Goal: Information Seeking & Learning: Learn about a topic

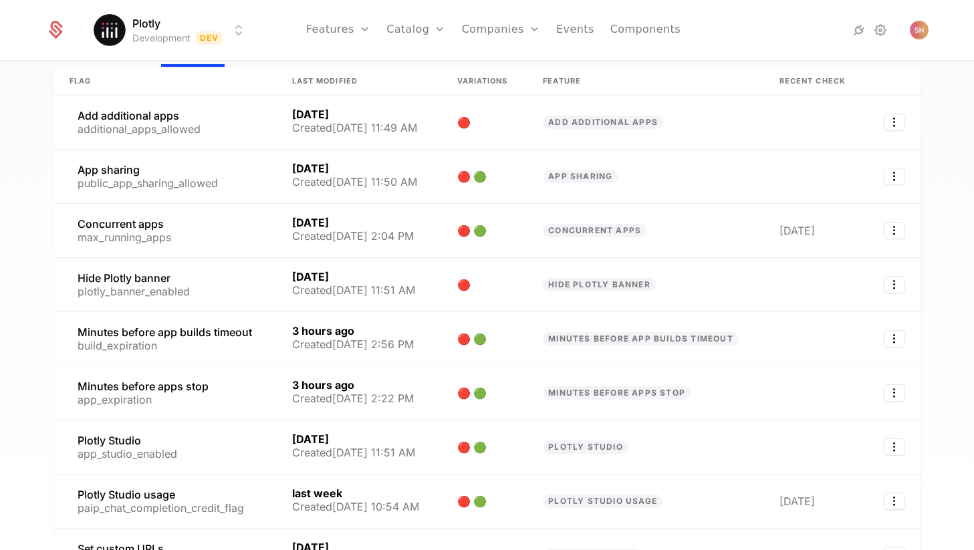
scroll to position [92, 0]
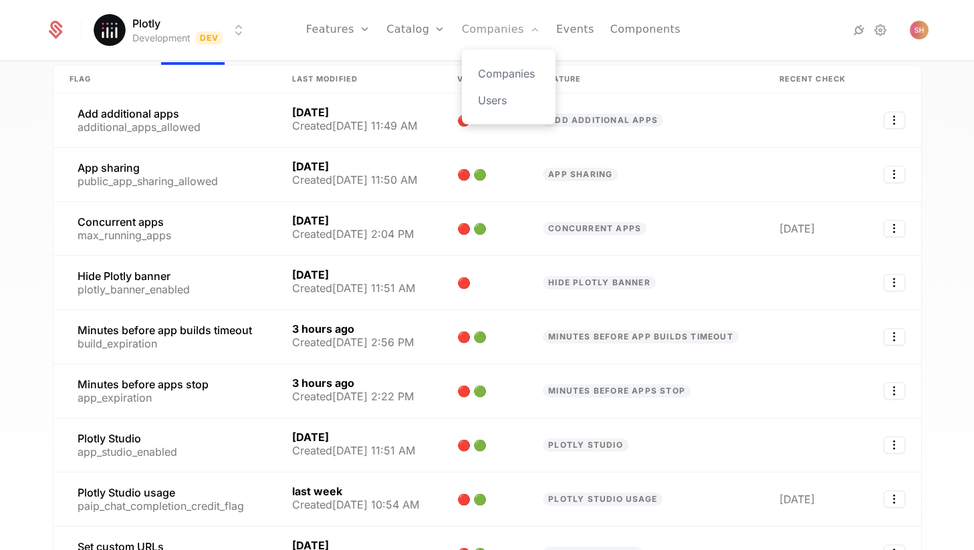
click at [487, 22] on link "Companies" at bounding box center [501, 30] width 78 height 60
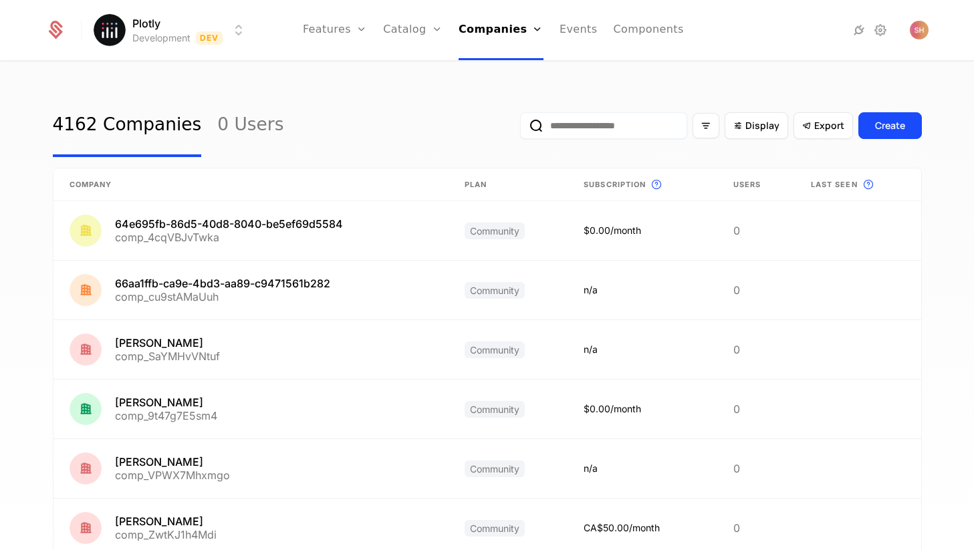
scroll to position [13, 0]
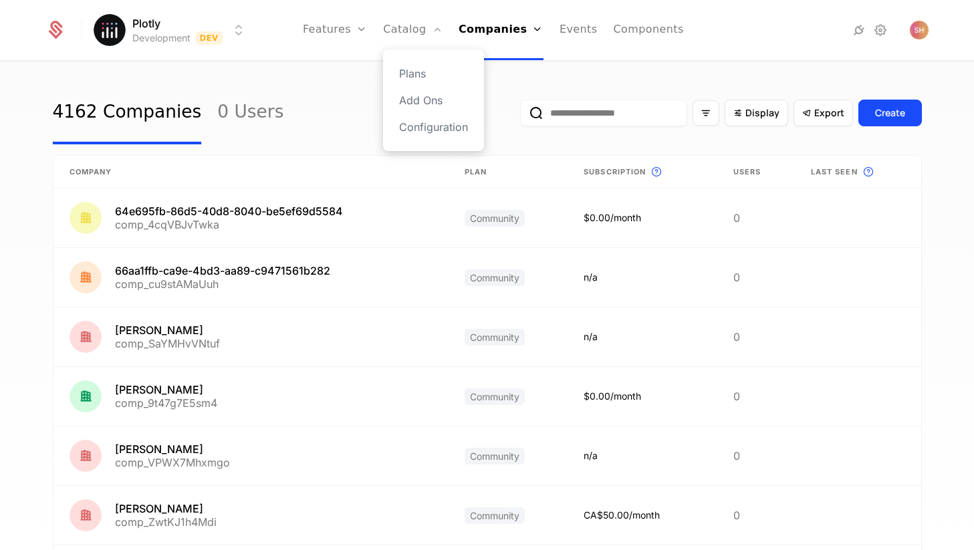
click at [424, 57] on div "Plans Add Ons Configuration" at bounding box center [433, 100] width 101 height 102
click at [424, 68] on link "Plans" at bounding box center [433, 74] width 69 height 16
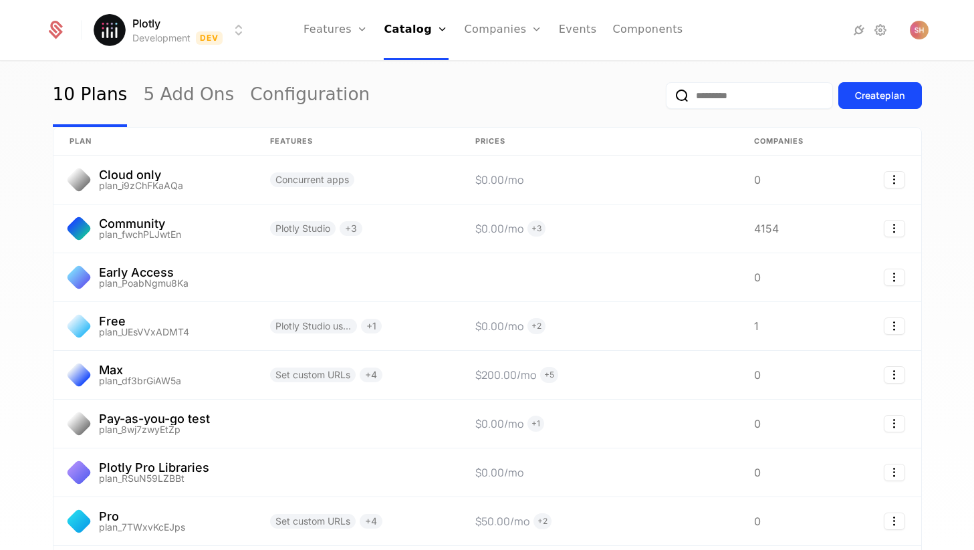
scroll to position [31, 0]
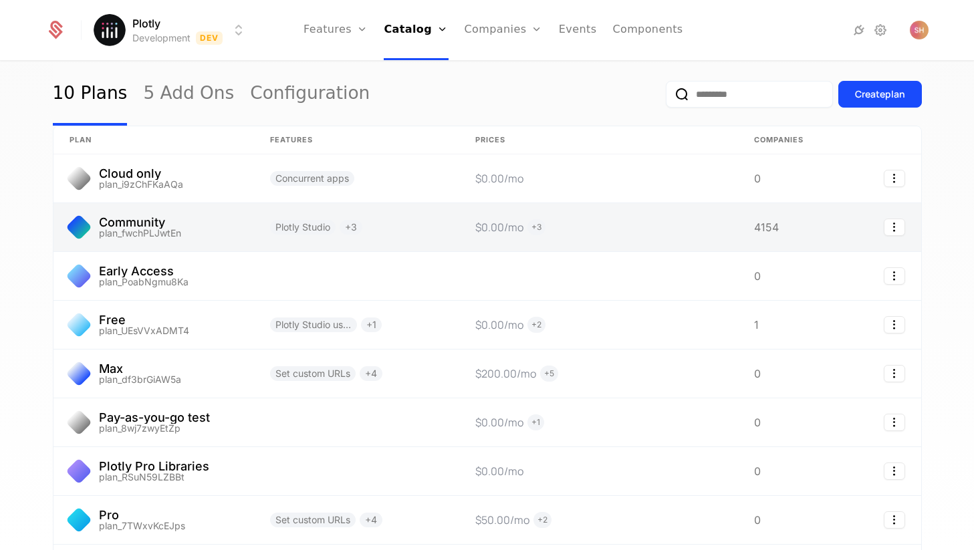
click at [233, 241] on link at bounding box center [153, 227] width 201 height 48
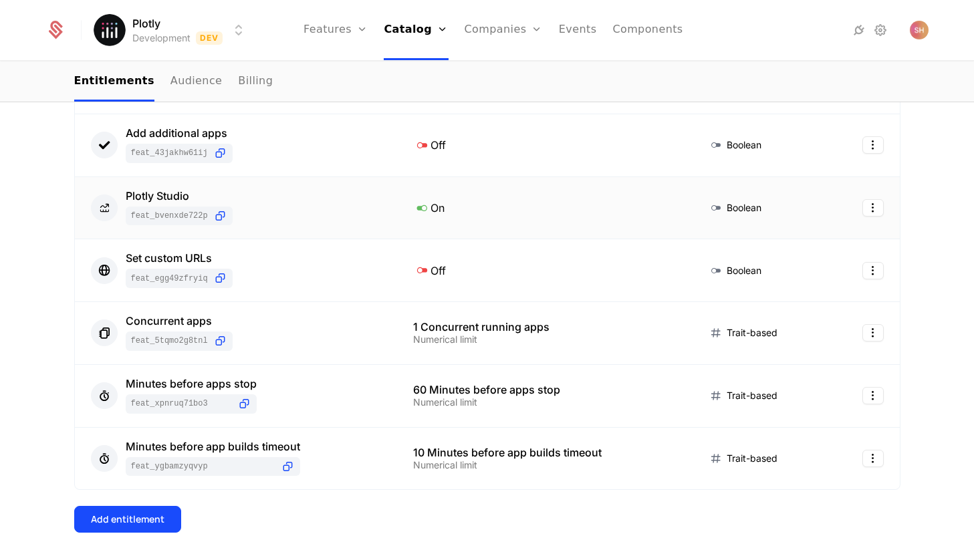
scroll to position [307, 0]
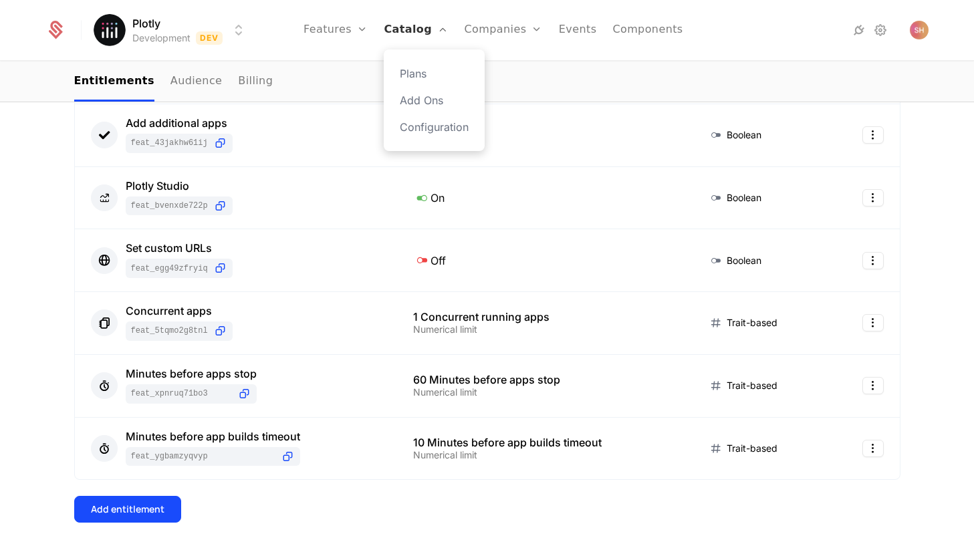
click at [437, 31] on link "Catalog" at bounding box center [416, 30] width 64 height 60
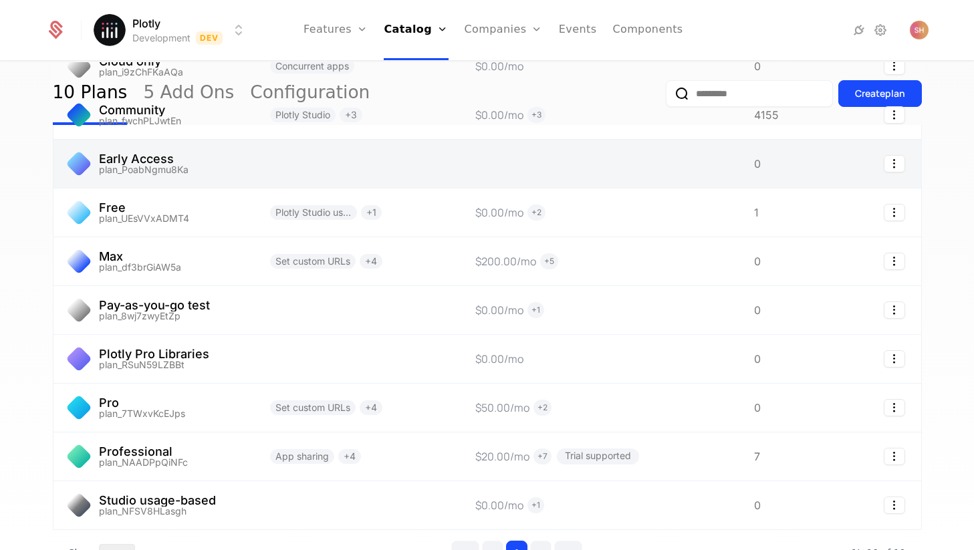
scroll to position [145, 0]
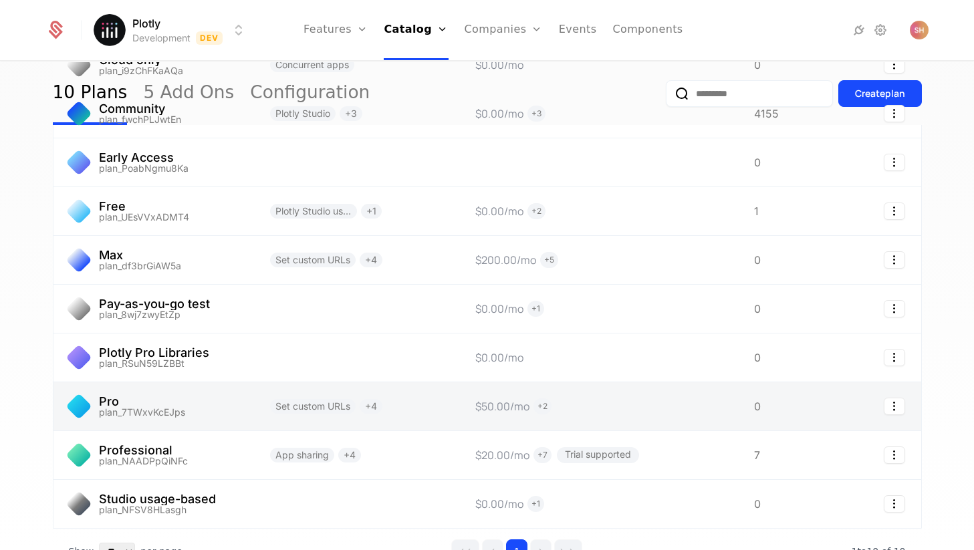
click at [241, 402] on link at bounding box center [153, 406] width 201 height 48
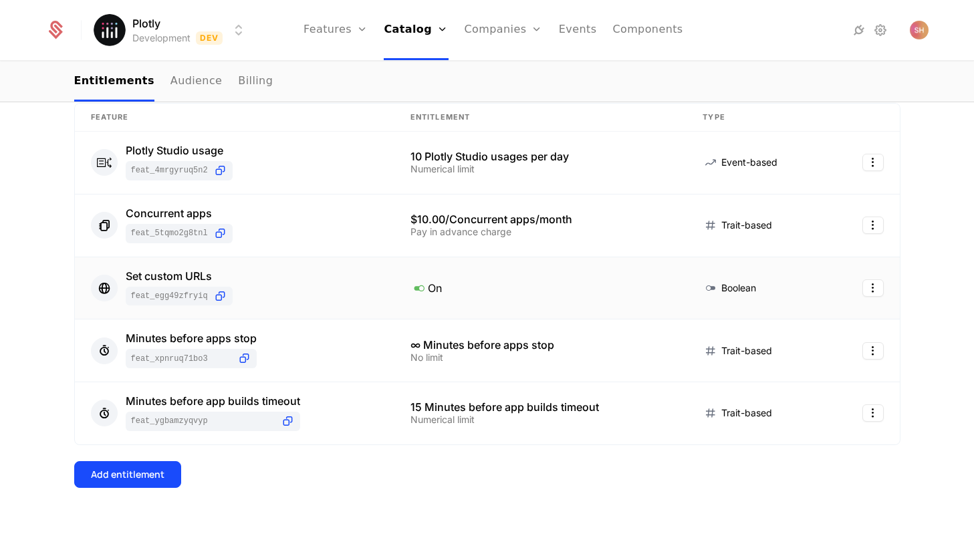
scroll to position [229, 0]
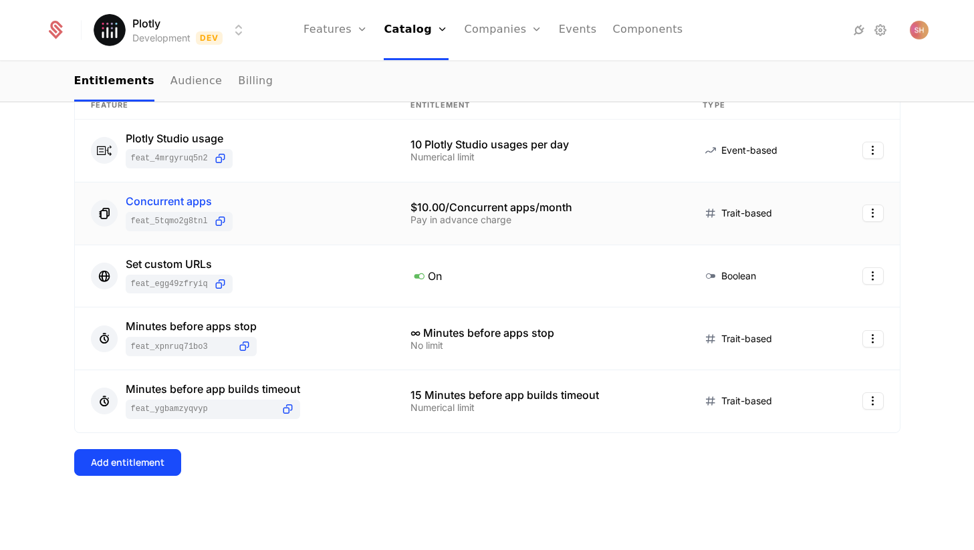
click at [202, 199] on div "Concurrent apps" at bounding box center [179, 201] width 107 height 11
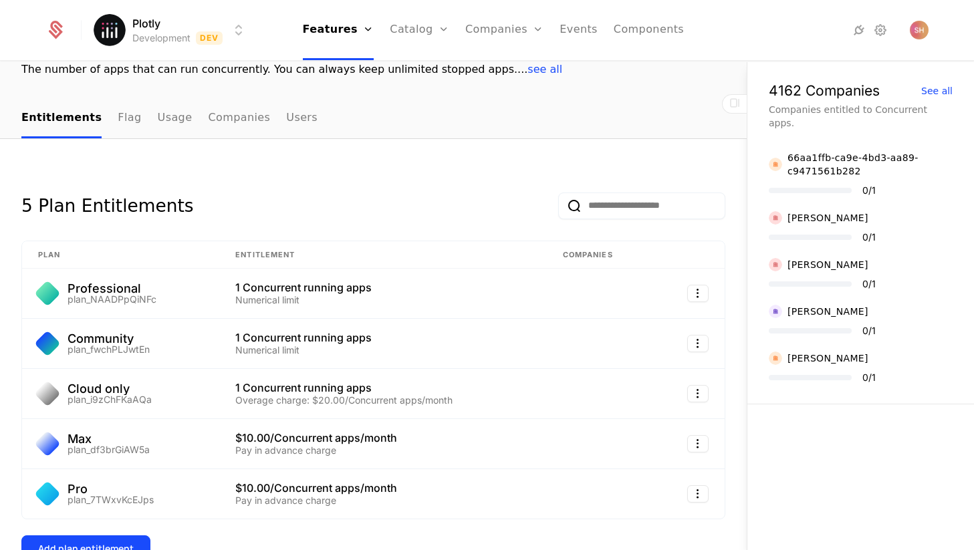
scroll to position [108, 0]
click at [174, 299] on div "Professional plan_NAADPpQiNFc" at bounding box center [120, 292] width 165 height 21
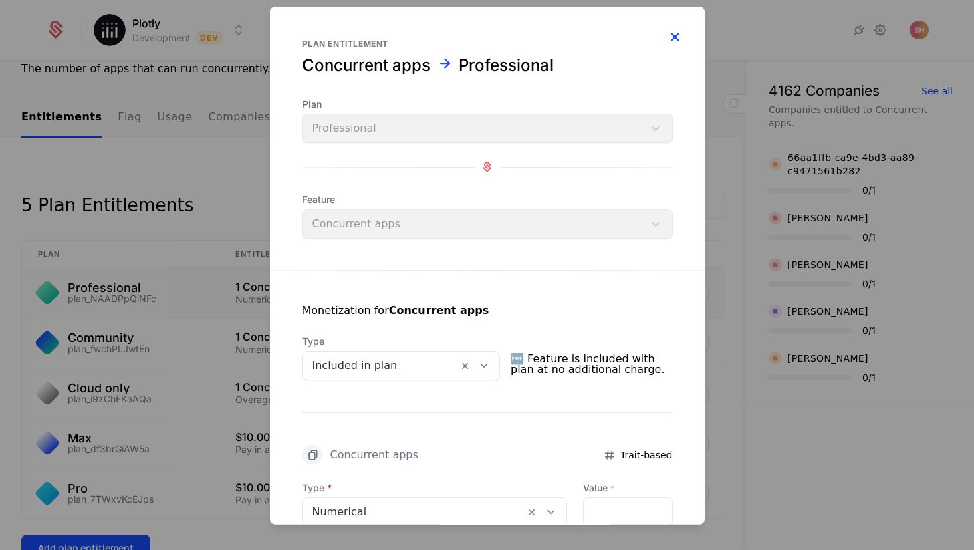
click at [676, 32] on icon "button" at bounding box center [674, 35] width 17 height 17
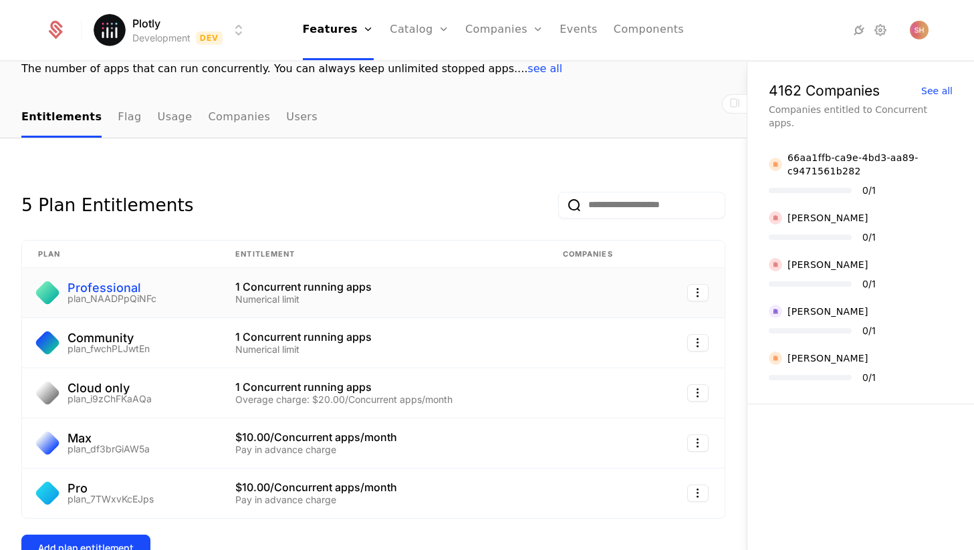
click at [86, 289] on div "Professional" at bounding box center [112, 288] width 89 height 12
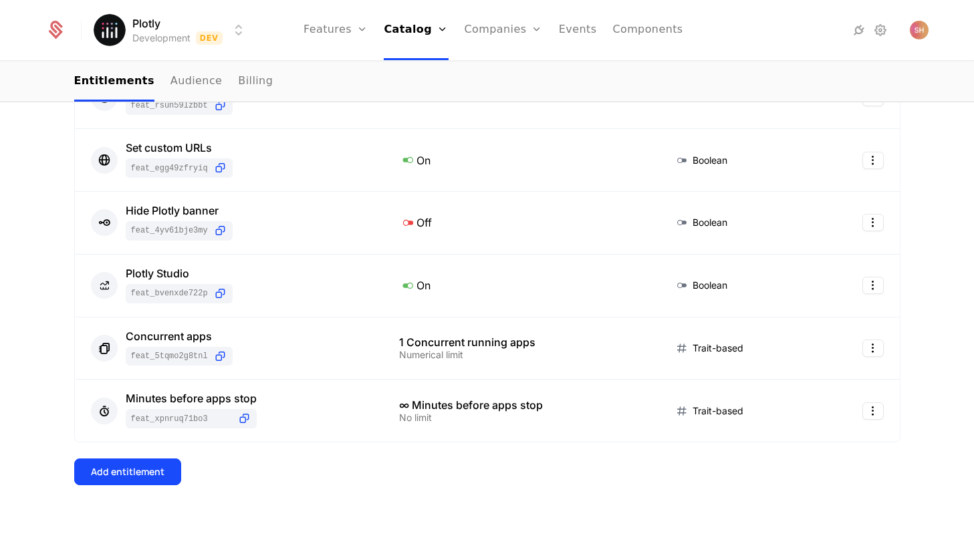
scroll to position [306, 0]
